Goal: Task Accomplishment & Management: Complete application form

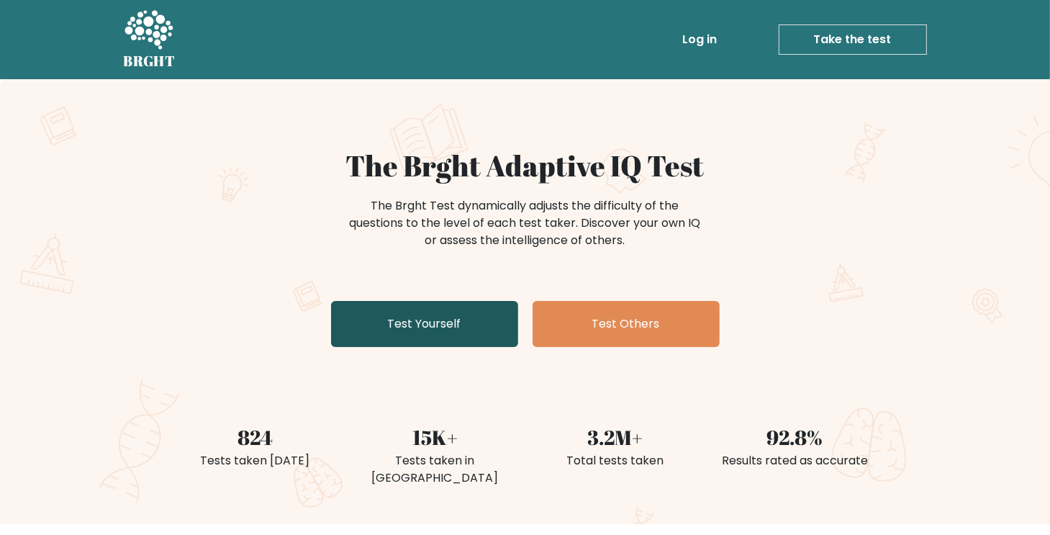
click at [355, 317] on link "Test Yourself" at bounding box center [424, 324] width 187 height 46
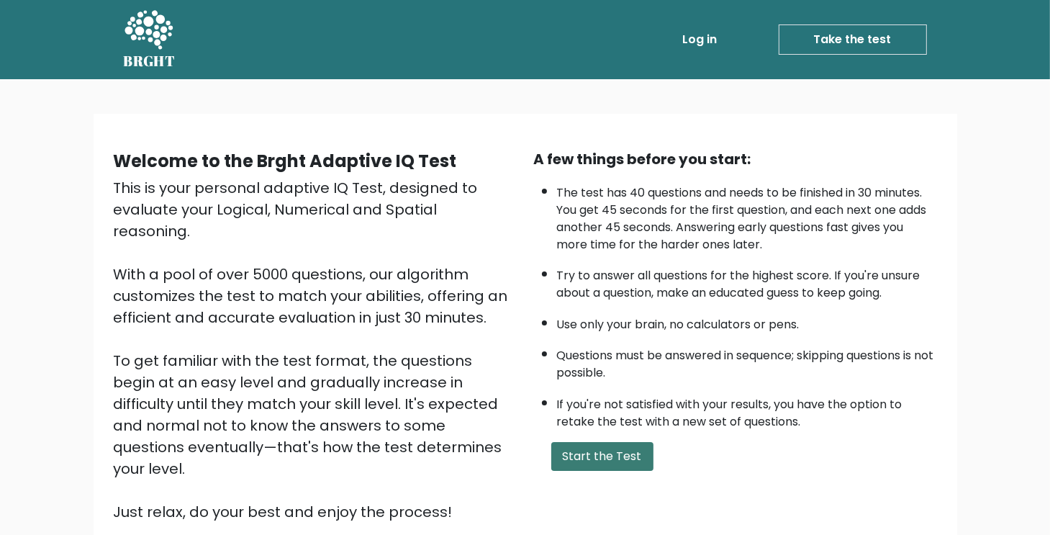
click at [626, 455] on button "Start the Test" at bounding box center [602, 456] width 102 height 29
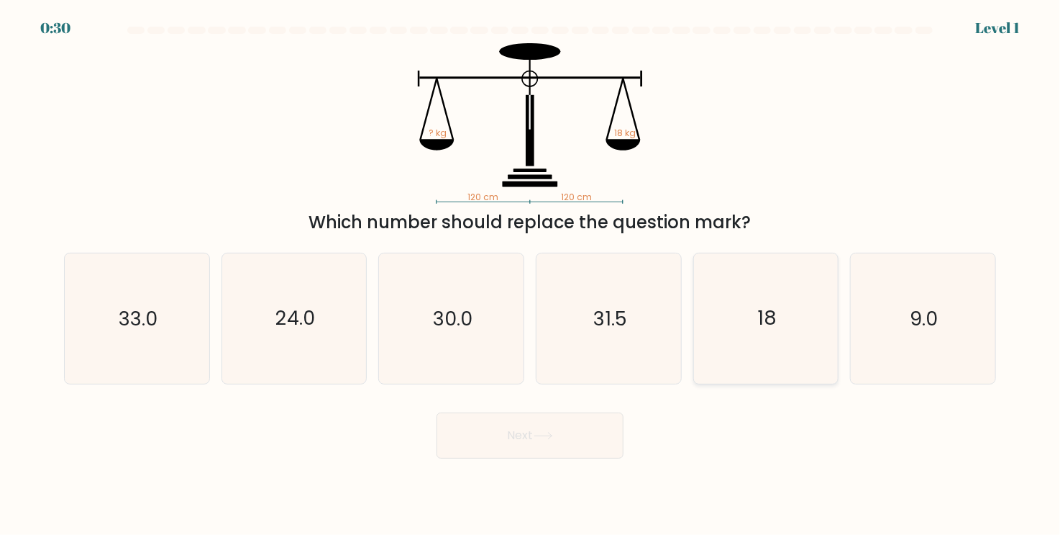
click at [751, 330] on icon "18" at bounding box center [766, 318] width 130 height 130
click at [531, 275] on input "e. 18" at bounding box center [530, 271] width 1 height 7
radio input "true"
click at [606, 428] on button "Next" at bounding box center [530, 435] width 187 height 46
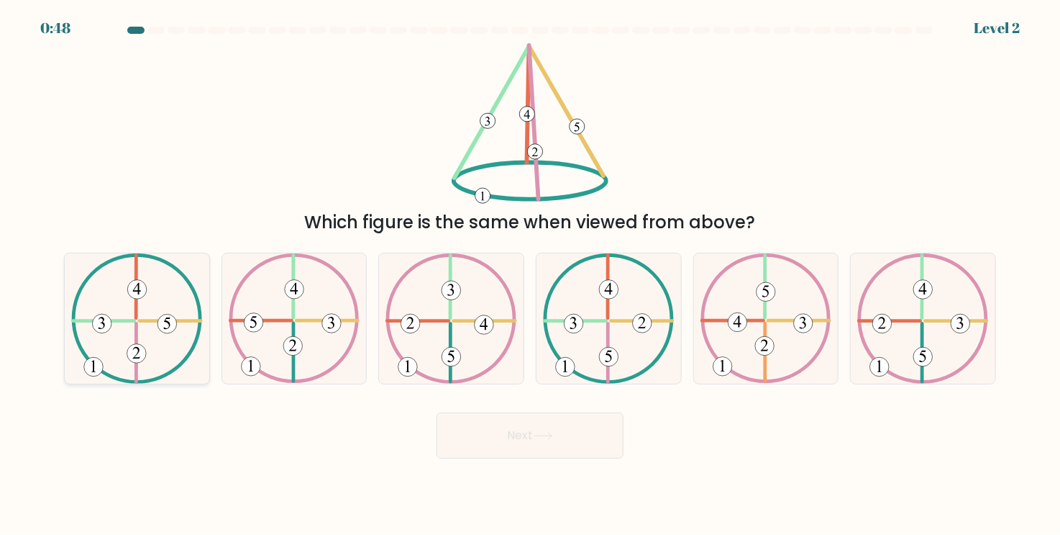
click at [181, 302] on icon at bounding box center [137, 318] width 132 height 130
click at [530, 275] on input "a." at bounding box center [530, 271] width 1 height 7
radio input "true"
click at [532, 444] on button "Next" at bounding box center [530, 435] width 187 height 46
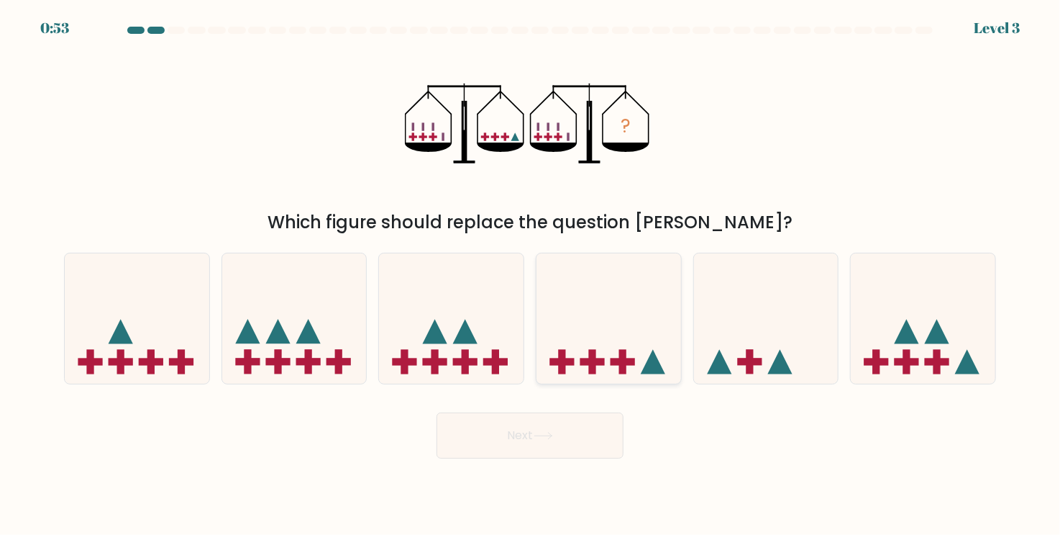
click at [654, 362] on icon at bounding box center [653, 362] width 24 height 24
click at [531, 275] on input "d." at bounding box center [530, 271] width 1 height 7
radio input "true"
click at [537, 451] on button "Next" at bounding box center [530, 435] width 187 height 46
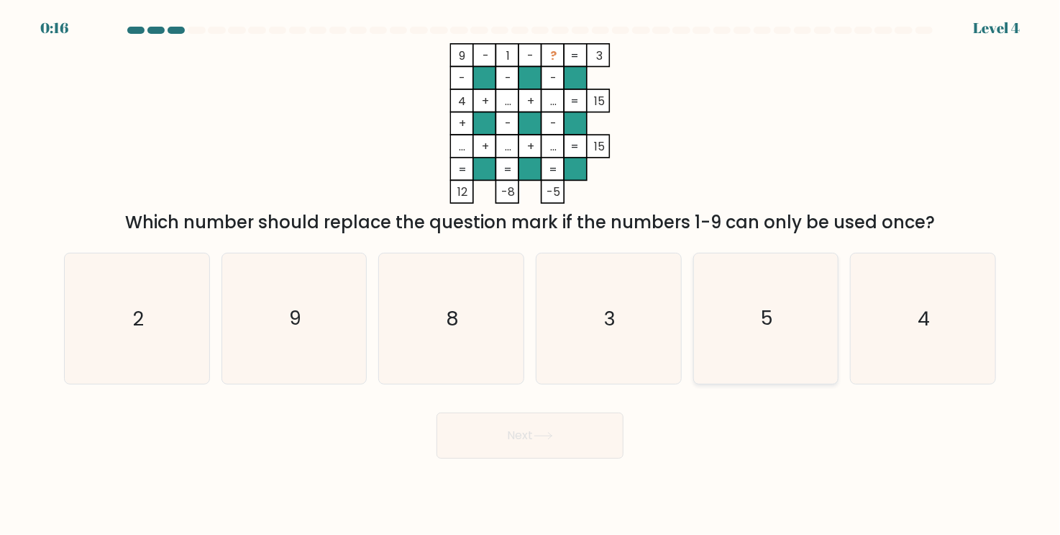
click at [774, 363] on icon "5" at bounding box center [766, 318] width 130 height 130
click at [531, 275] on input "e. 5" at bounding box center [530, 271] width 1 height 7
radio input "true"
click at [589, 447] on button "Next" at bounding box center [530, 435] width 187 height 46
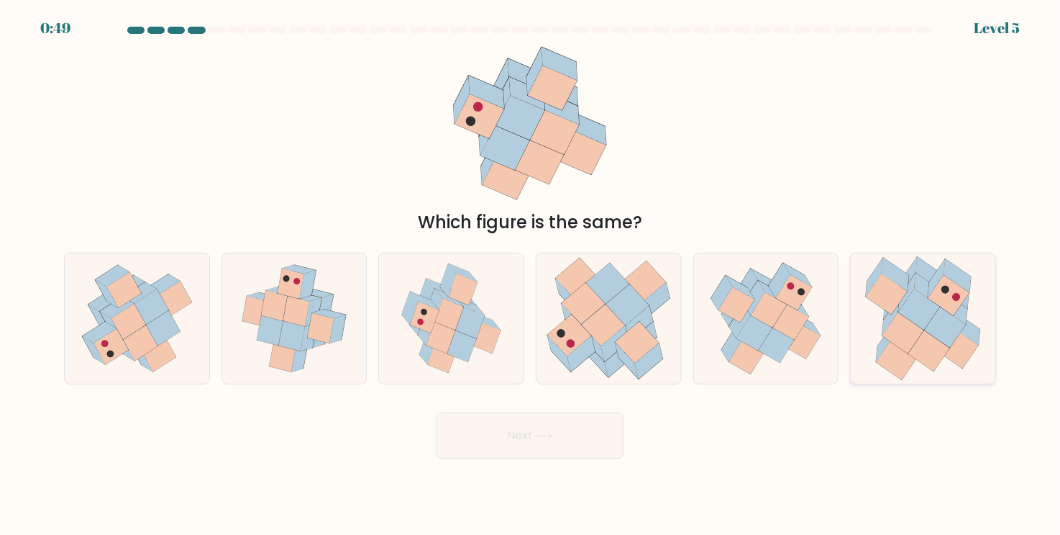
click at [938, 305] on icon at bounding box center [920, 309] width 42 height 41
click at [531, 275] on input "f." at bounding box center [530, 271] width 1 height 7
radio input "true"
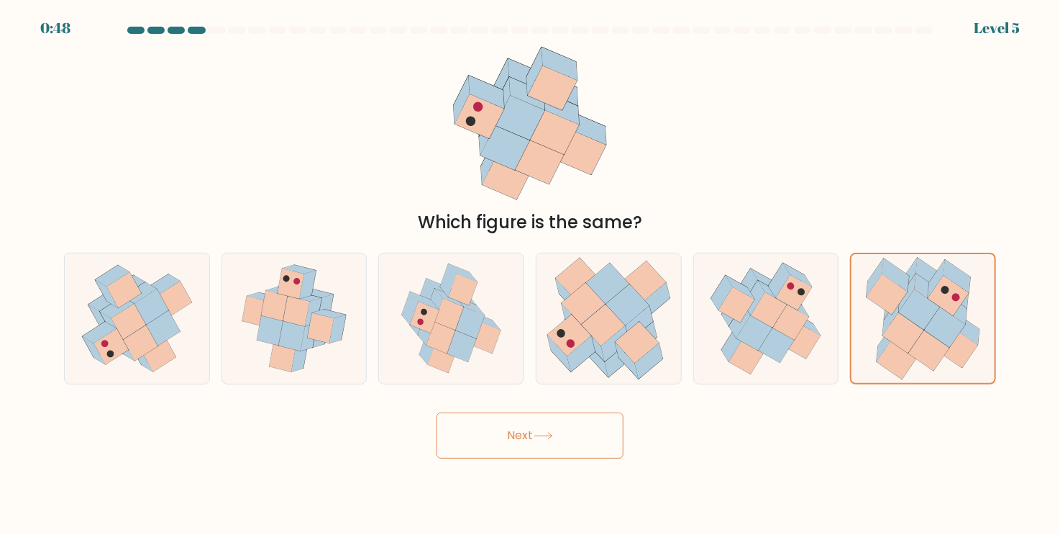
click at [610, 432] on button "Next" at bounding box center [530, 435] width 187 height 46
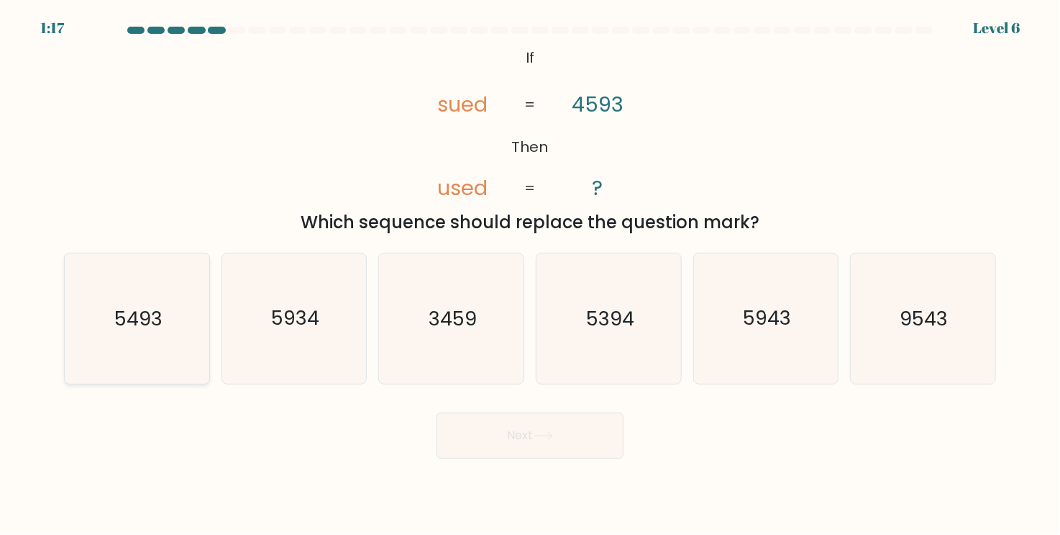
click at [114, 314] on text "5493" at bounding box center [138, 317] width 48 height 27
click at [530, 275] on input "a. 5493" at bounding box center [530, 271] width 1 height 7
radio input "true"
click at [571, 448] on button "Next" at bounding box center [530, 435] width 187 height 46
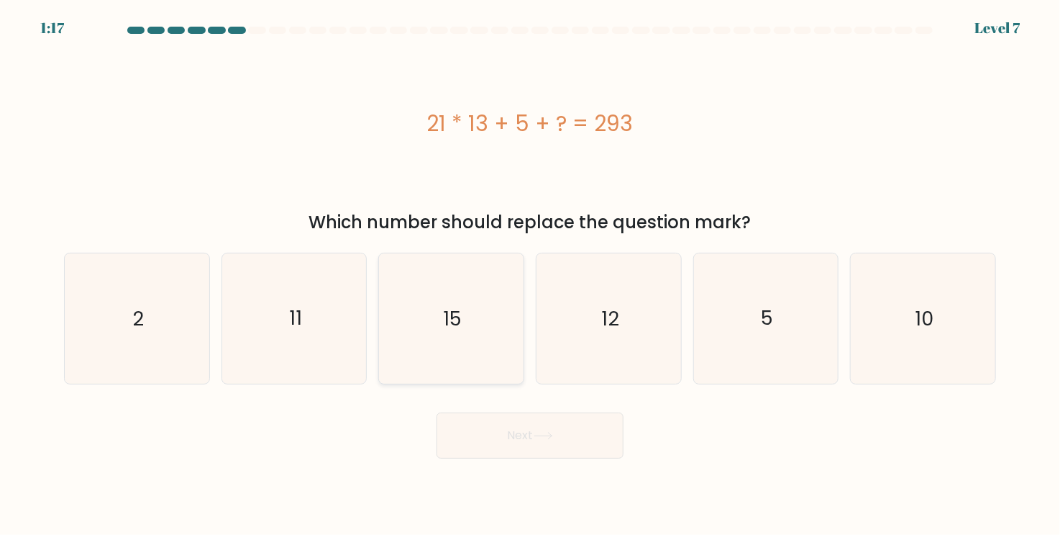
click at [450, 332] on icon "15" at bounding box center [451, 318] width 130 height 130
click at [530, 275] on input "c. 15" at bounding box center [530, 271] width 1 height 7
radio input "true"
click at [536, 430] on button "Next" at bounding box center [530, 435] width 187 height 46
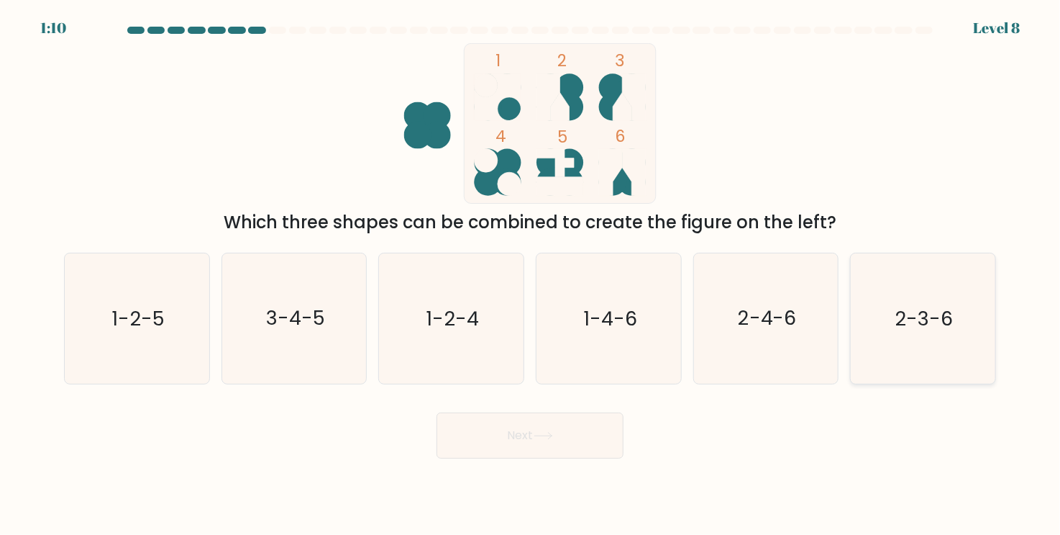
click at [924, 356] on icon "2-3-6" at bounding box center [923, 318] width 130 height 130
click at [531, 275] on input "f. 2-3-6" at bounding box center [530, 271] width 1 height 7
radio input "true"
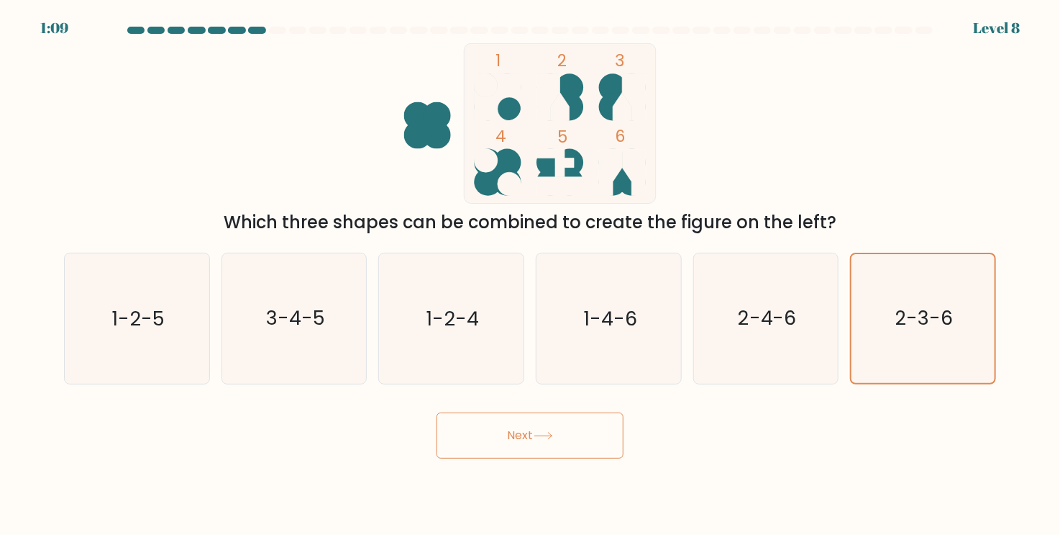
click at [525, 433] on button "Next" at bounding box center [530, 435] width 187 height 46
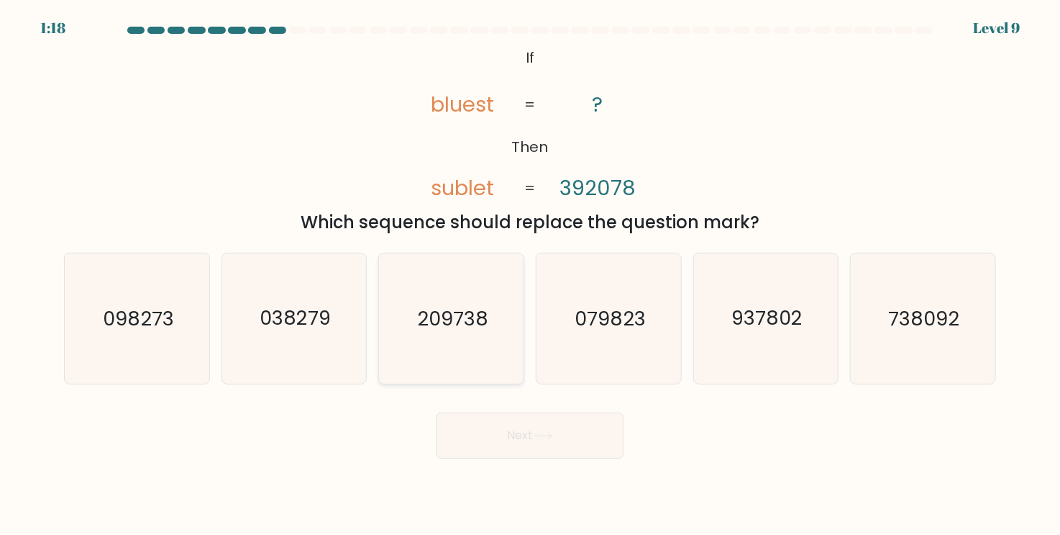
click at [440, 310] on text "209738" at bounding box center [452, 317] width 71 height 27
click at [530, 275] on input "c. 209738" at bounding box center [530, 271] width 1 height 7
radio input "true"
click at [454, 415] on div "Next" at bounding box center [530, 429] width 950 height 57
click at [460, 419] on button "Next" at bounding box center [530, 435] width 187 height 46
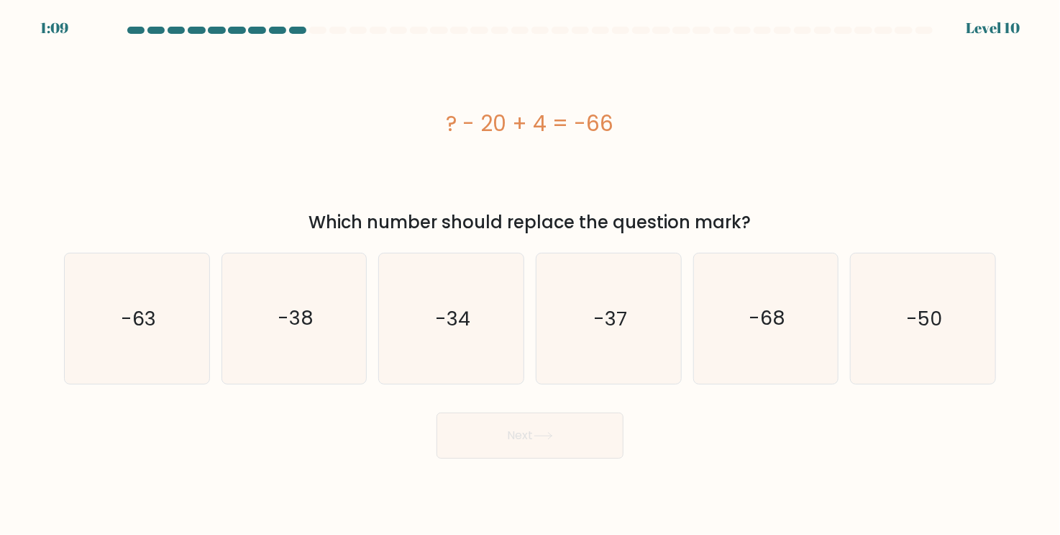
click at [998, 310] on div "f. -50" at bounding box center [924, 319] width 158 height 132
click at [976, 307] on icon "-50" at bounding box center [923, 318] width 130 height 130
click at [531, 275] on input "f. -50" at bounding box center [530, 271] width 1 height 7
radio input "true"
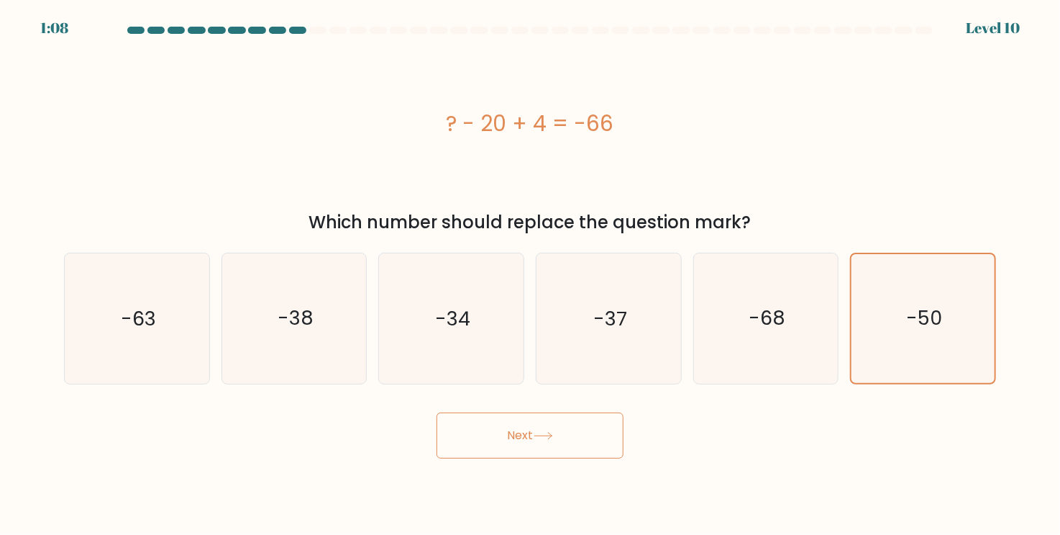
click at [498, 448] on button "Next" at bounding box center [530, 435] width 187 height 46
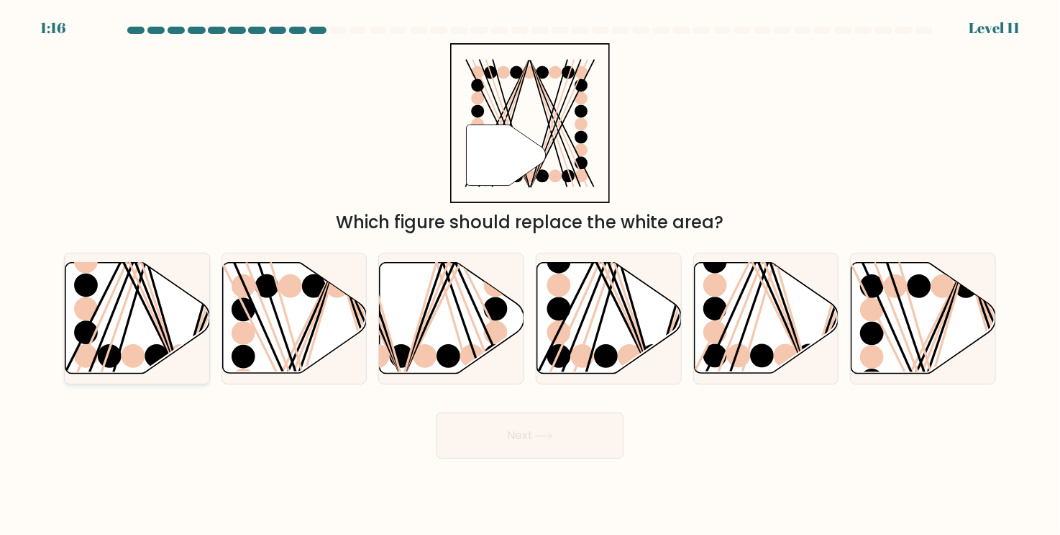
click at [113, 320] on icon at bounding box center [137, 318] width 145 height 111
click at [530, 275] on input "a." at bounding box center [530, 271] width 1 height 7
radio input "true"
click at [525, 425] on button "Next" at bounding box center [530, 435] width 187 height 46
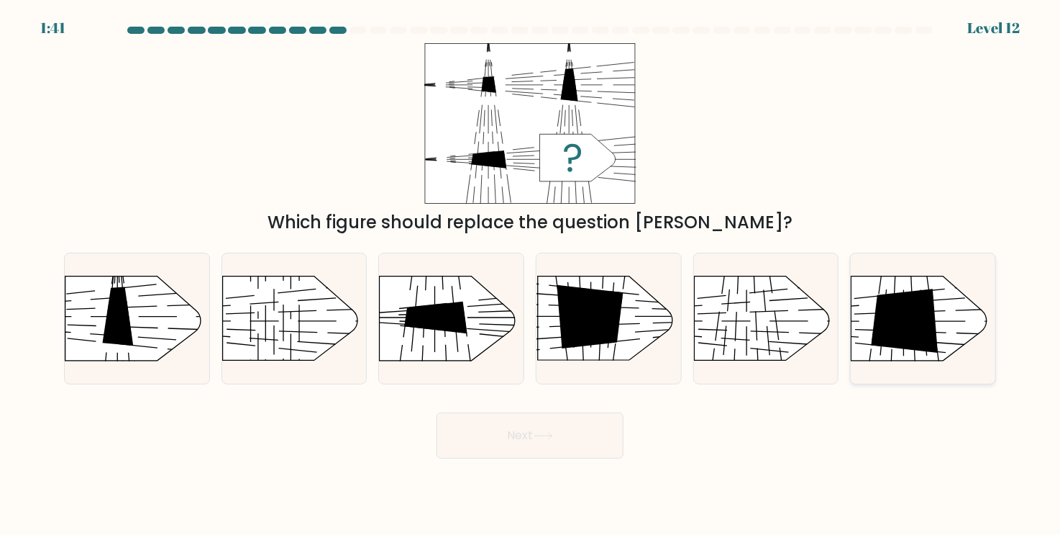
click at [886, 304] on icon at bounding box center [905, 320] width 67 height 64
click at [531, 275] on input "f." at bounding box center [530, 271] width 1 height 7
radio input "true"
click at [588, 442] on button "Next" at bounding box center [530, 435] width 187 height 46
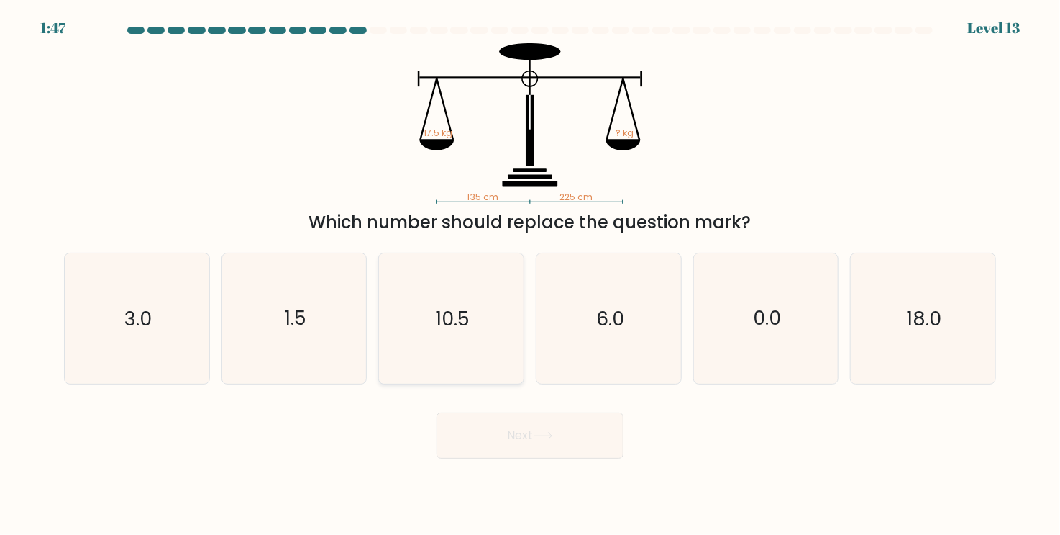
click at [435, 286] on icon "10.5" at bounding box center [451, 318] width 130 height 130
click at [530, 275] on input "c. 10.5" at bounding box center [530, 271] width 1 height 7
radio input "true"
click at [492, 421] on button "Next" at bounding box center [530, 435] width 187 height 46
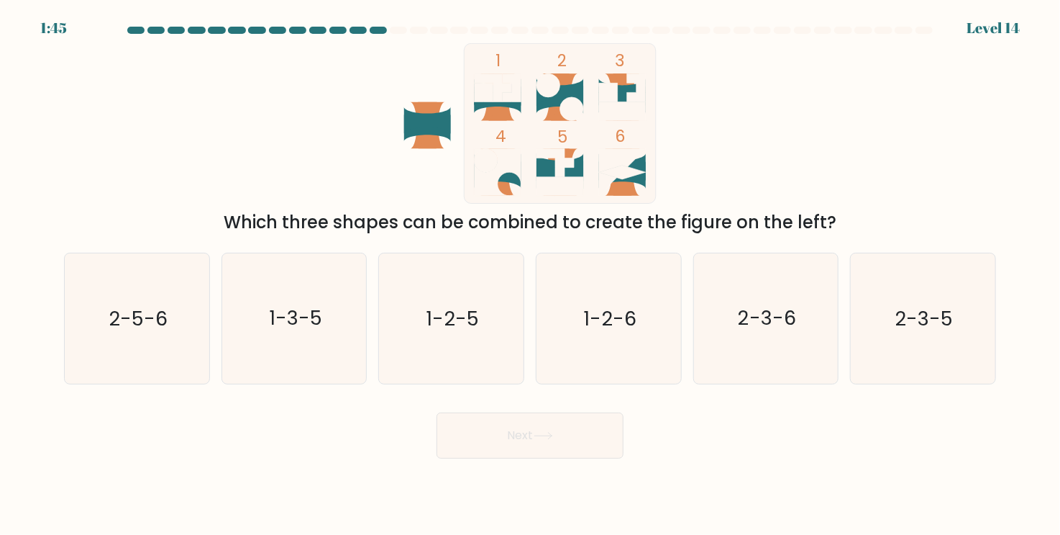
click at [492, 429] on button "Next" at bounding box center [530, 435] width 187 height 46
click at [409, 305] on icon "1-2-5" at bounding box center [451, 318] width 130 height 130
click at [530, 275] on input "c. 1-2-5" at bounding box center [530, 271] width 1 height 7
radio input "true"
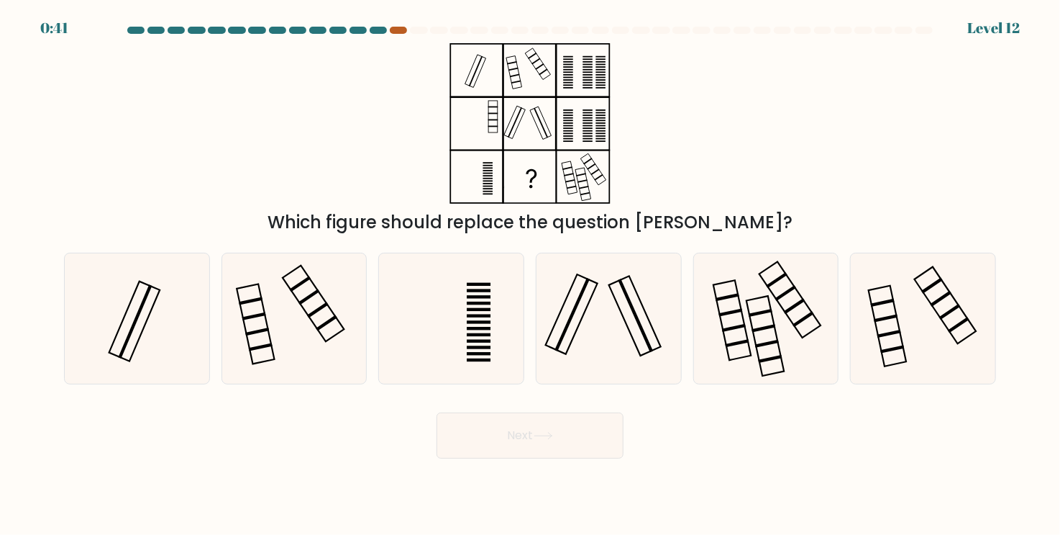
click at [403, 27] on div at bounding box center [398, 30] width 17 height 7
